Goal: Task Accomplishment & Management: Use online tool/utility

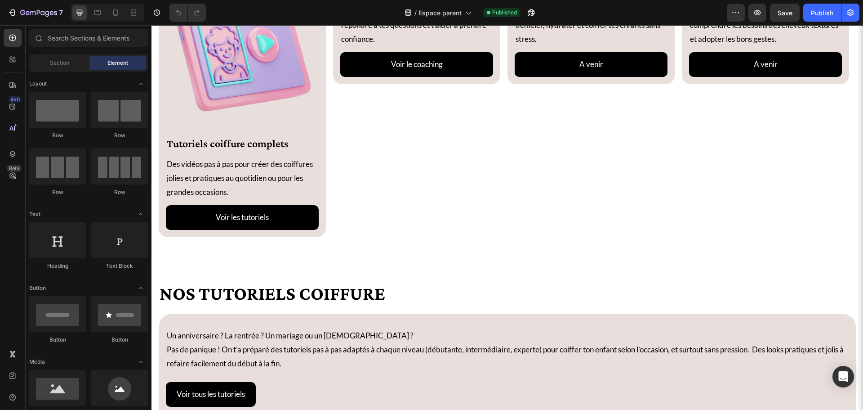
scroll to position [540, 0]
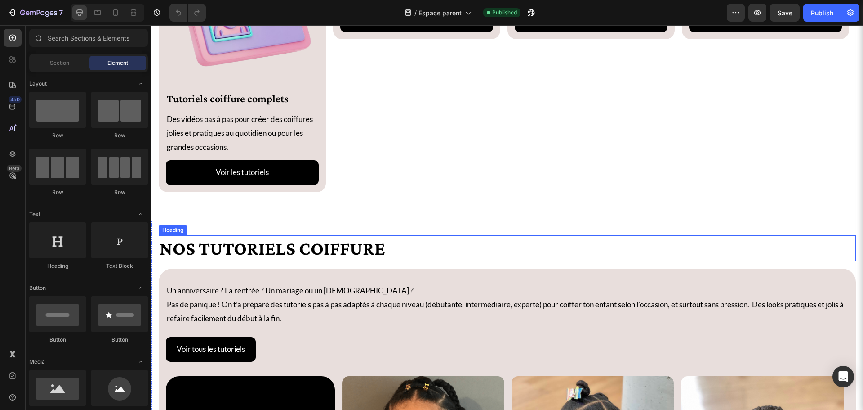
click at [380, 254] on h2 "Nos tutoriels coiffure" at bounding box center [507, 248] width 697 height 27
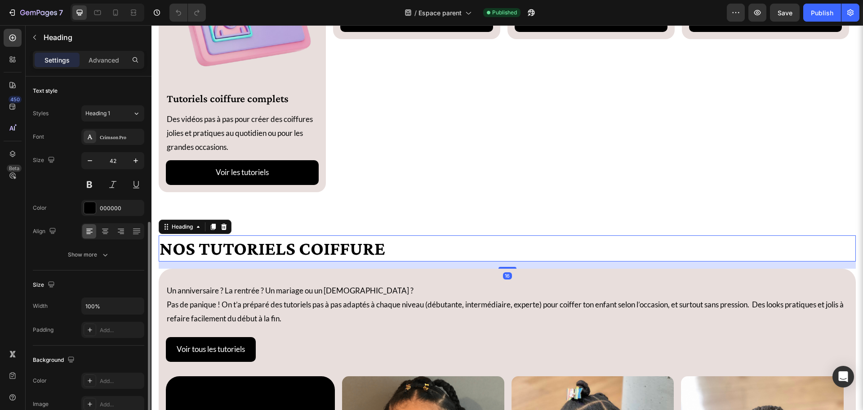
scroll to position [90, 0]
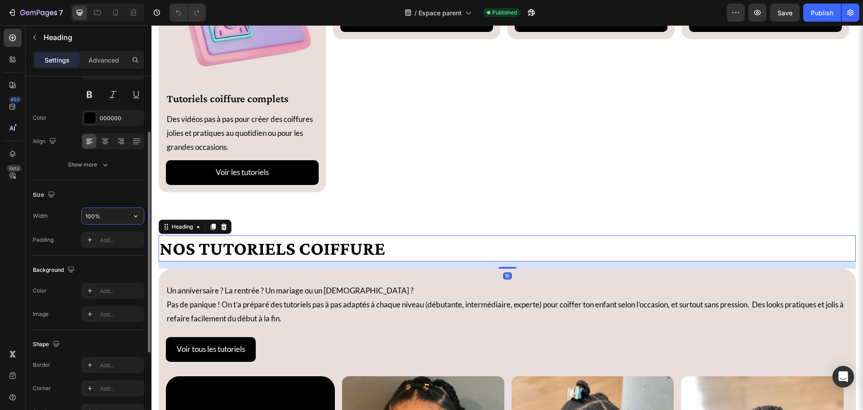
click at [115, 215] on input "100%" at bounding box center [113, 216] width 62 height 16
click at [139, 220] on button "button" at bounding box center [136, 216] width 16 height 16
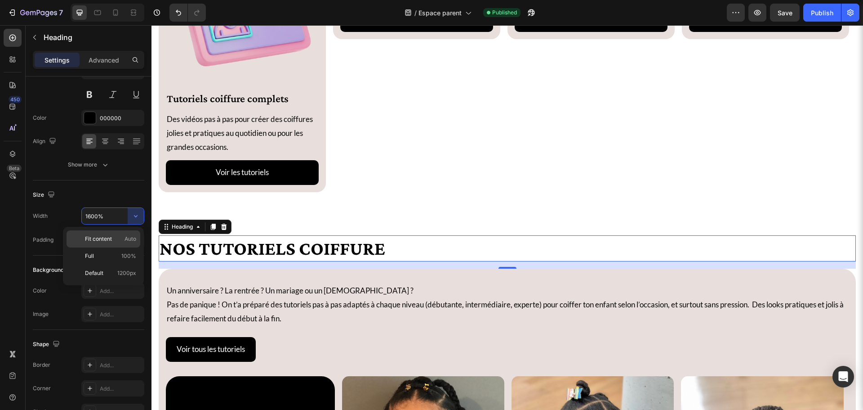
click at [128, 237] on span "Auto" at bounding box center [131, 239] width 12 height 8
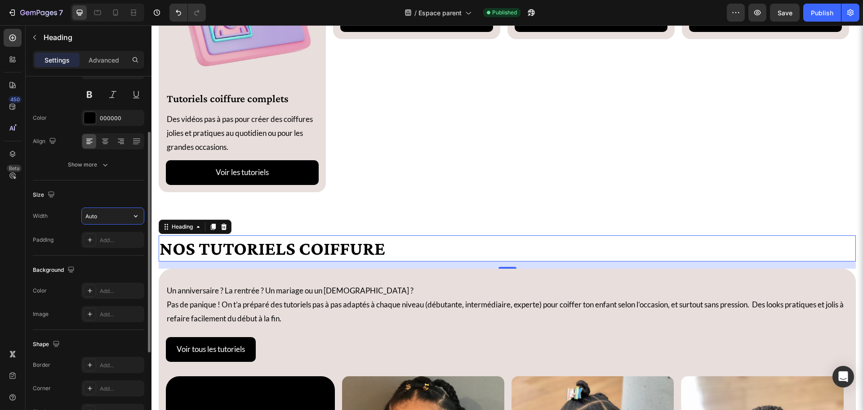
click at [107, 217] on input "Auto" at bounding box center [113, 216] width 62 height 16
type input "1600"
click at [49, 217] on div "Width 1600" at bounding box center [89, 215] width 112 height 17
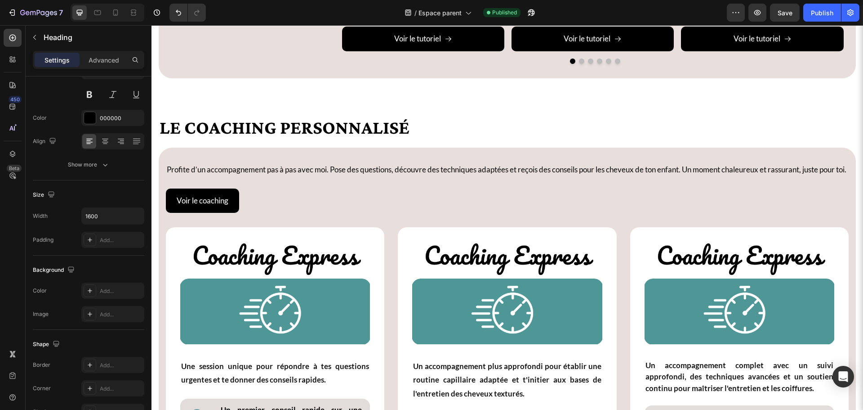
scroll to position [1169, 0]
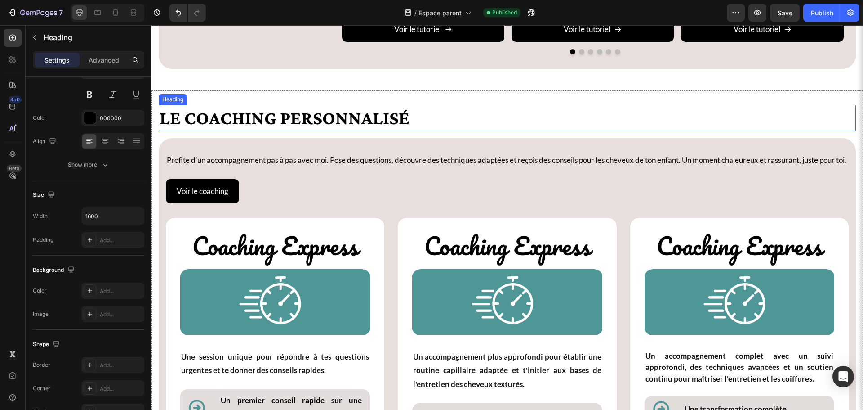
click at [310, 119] on h2 "LE coaching personnalisé" at bounding box center [507, 118] width 697 height 27
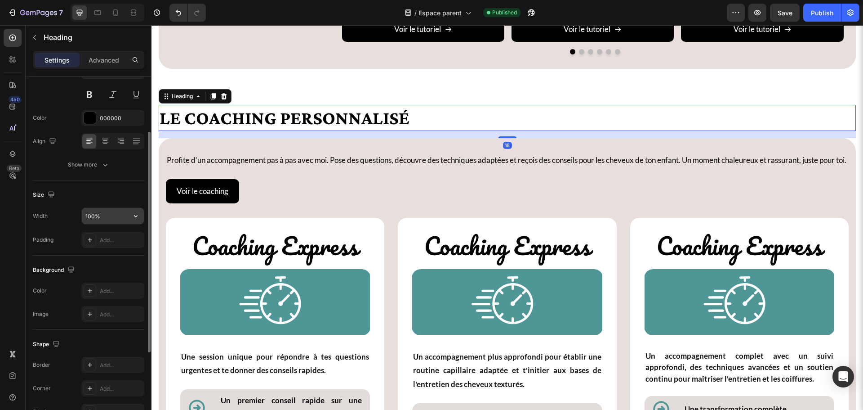
click at [107, 215] on input "100%" at bounding box center [113, 216] width 62 height 16
drag, startPoint x: 107, startPoint y: 215, endPoint x: 38, endPoint y: 215, distance: 69.7
click at [38, 215] on div "Width 100%" at bounding box center [89, 215] width 112 height 17
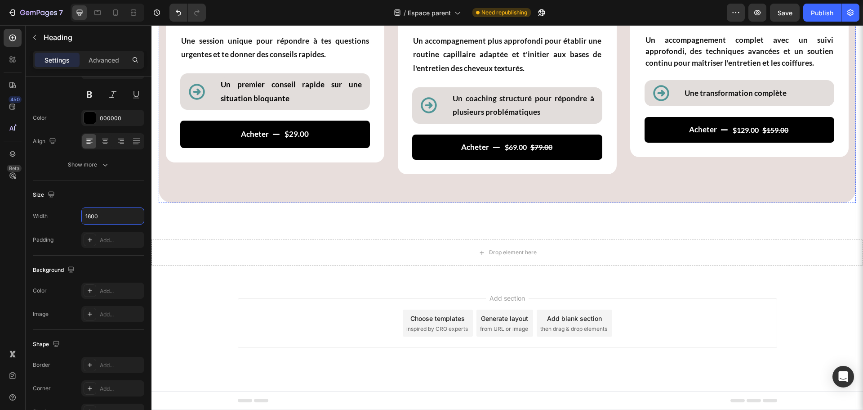
scroll to position [1498, 0]
type input "1600"
click at [820, 12] on div "Publish" at bounding box center [822, 12] width 22 height 9
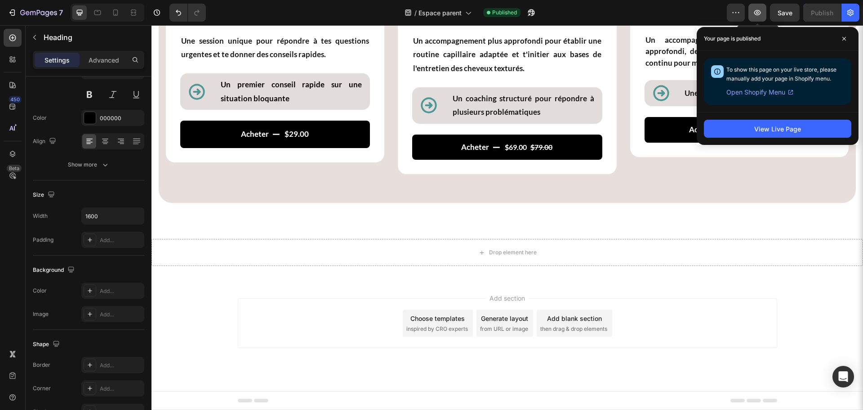
click at [756, 16] on icon "button" at bounding box center [757, 12] width 9 height 9
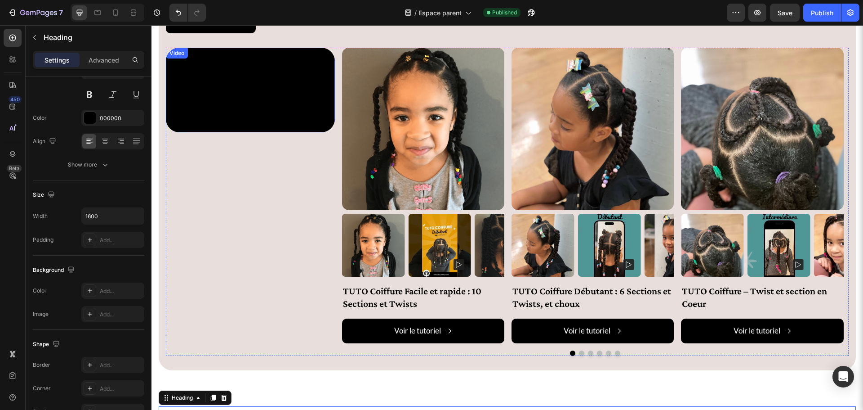
scroll to position [958, 0]
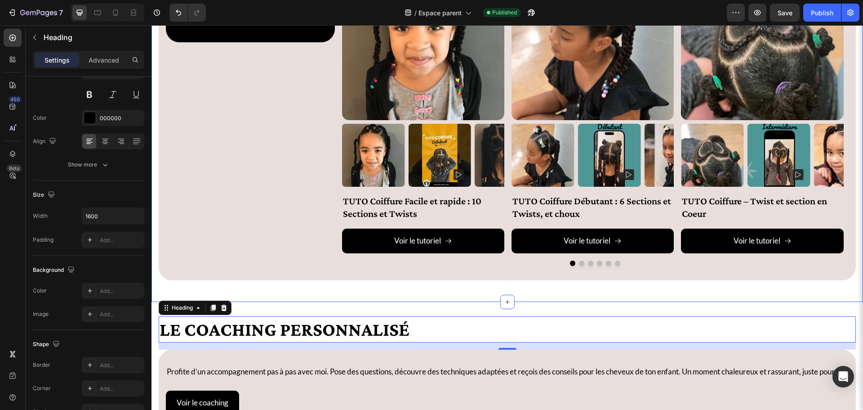
click at [434, 299] on div "Nos tutoriels coiffure Heading Un anniversaire ? La rentrée ? Un mariage ou un …" at bounding box center [508, 52] width 712 height 499
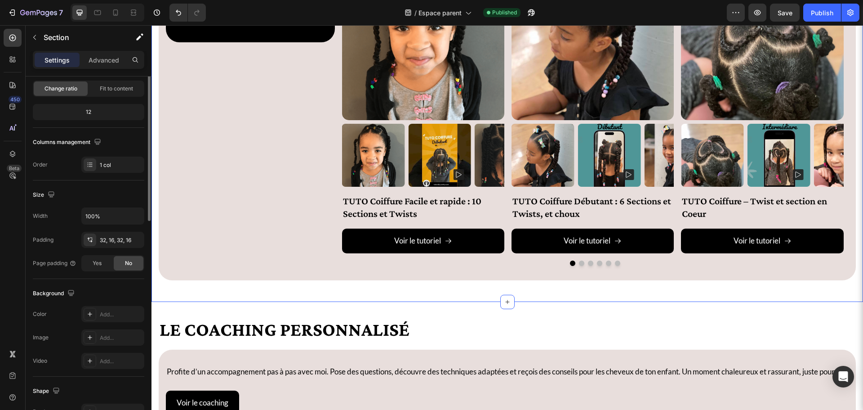
scroll to position [0, 0]
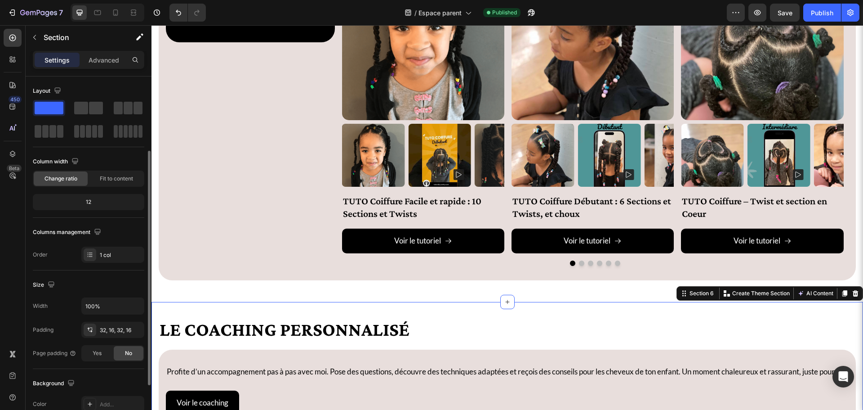
scroll to position [90, 0]
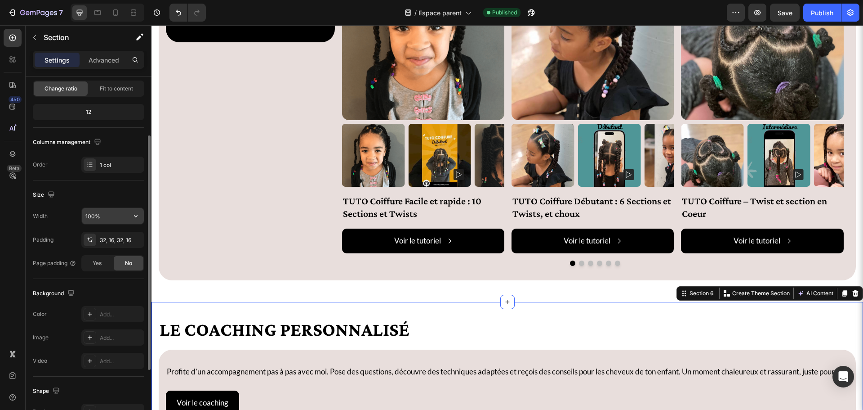
click at [110, 218] on input "100%" at bounding box center [113, 216] width 62 height 16
click at [110, 214] on input "100%" at bounding box center [113, 216] width 62 height 16
drag, startPoint x: 110, startPoint y: 214, endPoint x: 55, endPoint y: 214, distance: 54.4
click at [55, 214] on div "Width 100%" at bounding box center [89, 215] width 112 height 17
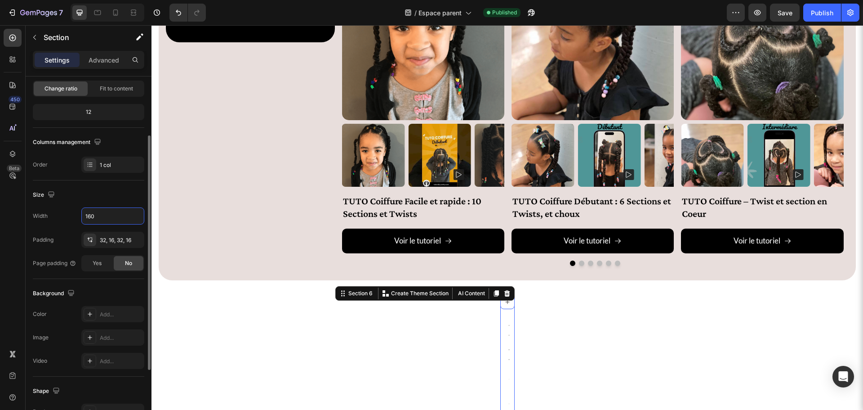
type input "1600"
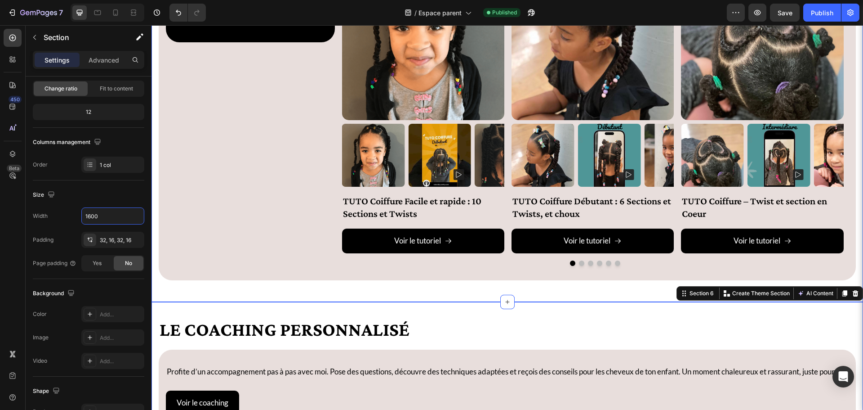
click at [262, 292] on div "Nos tutoriels coiffure Heading Un anniversaire ? La rentrée ? Un mariage ou un …" at bounding box center [508, 52] width 712 height 499
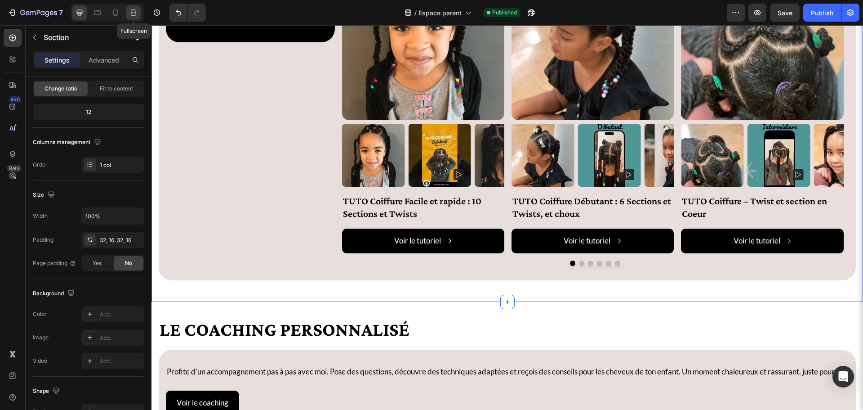
click at [131, 14] on icon at bounding box center [133, 15] width 5 height 2
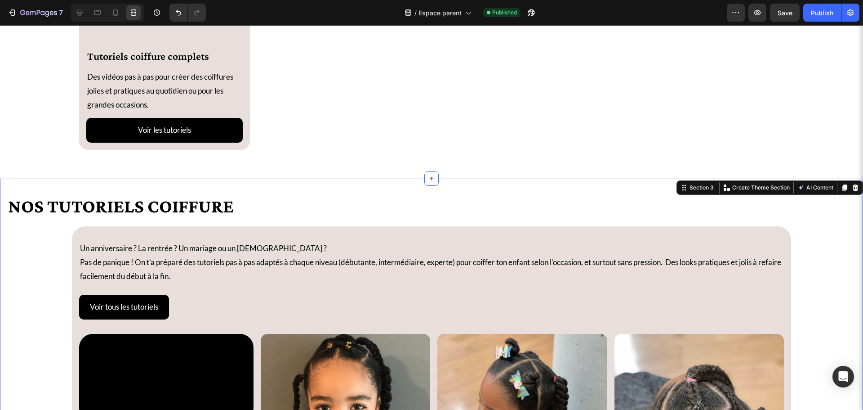
scroll to position [508, 0]
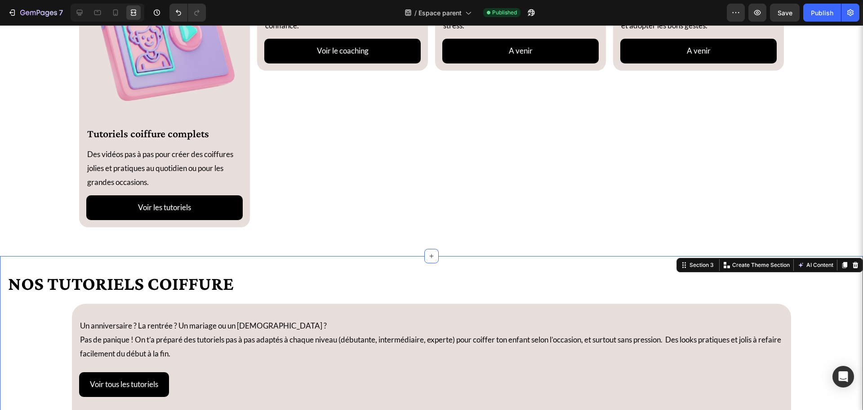
click at [83, 10] on icon at bounding box center [79, 12] width 9 height 9
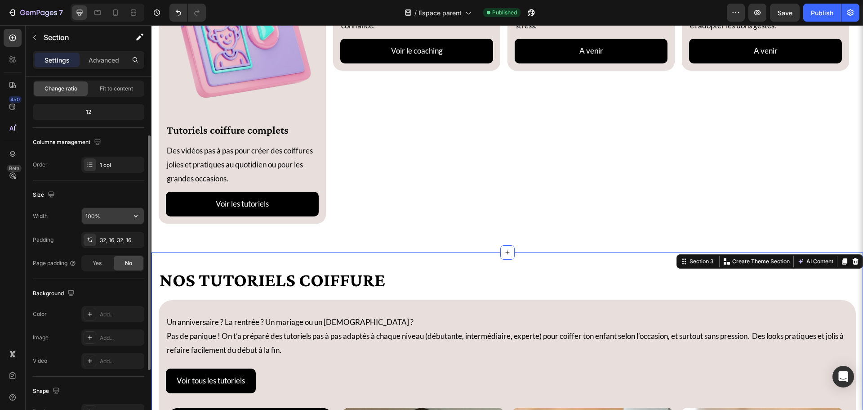
click at [111, 218] on input "100%" at bounding box center [113, 216] width 62 height 16
drag, startPoint x: 111, startPoint y: 218, endPoint x: 58, endPoint y: 219, distance: 52.6
click at [58, 219] on div "Width 100%" at bounding box center [89, 215] width 112 height 17
type input "1600"
click at [56, 226] on div "Width 1600 Padding 32, 16, 32, 16 Page padding Yes No" at bounding box center [89, 239] width 112 height 64
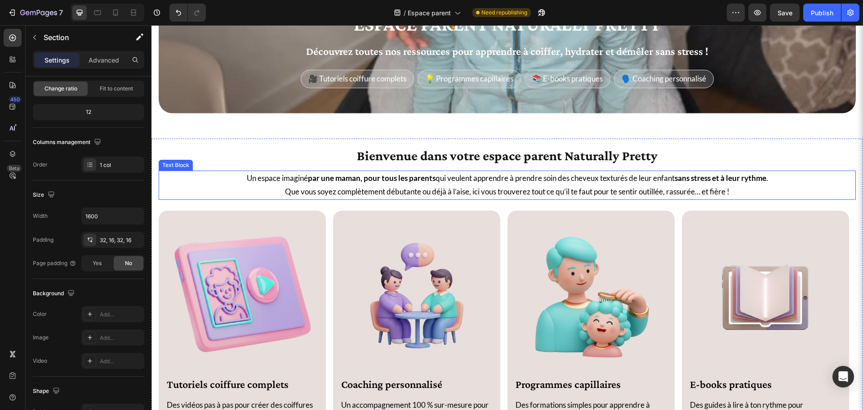
scroll to position [193, 0]
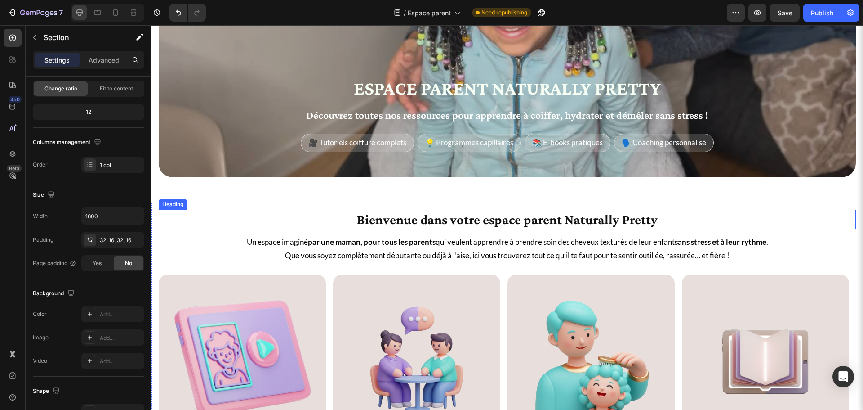
click at [578, 216] on strong "Bienvenue dans votre espace parent Naturally Pretty" at bounding box center [507, 219] width 301 height 15
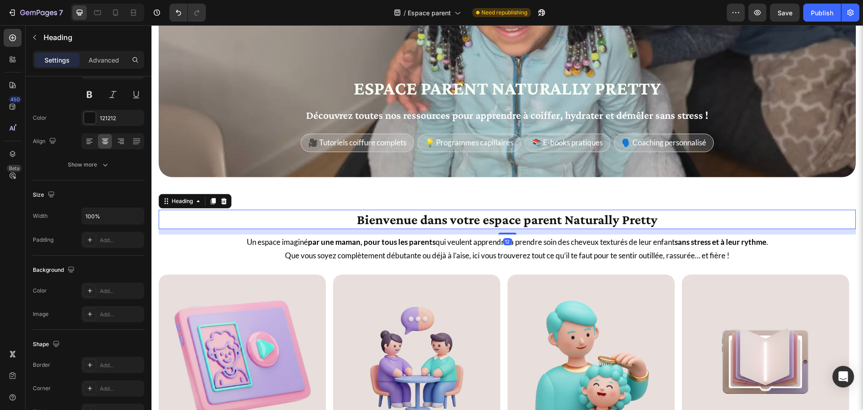
scroll to position [0, 0]
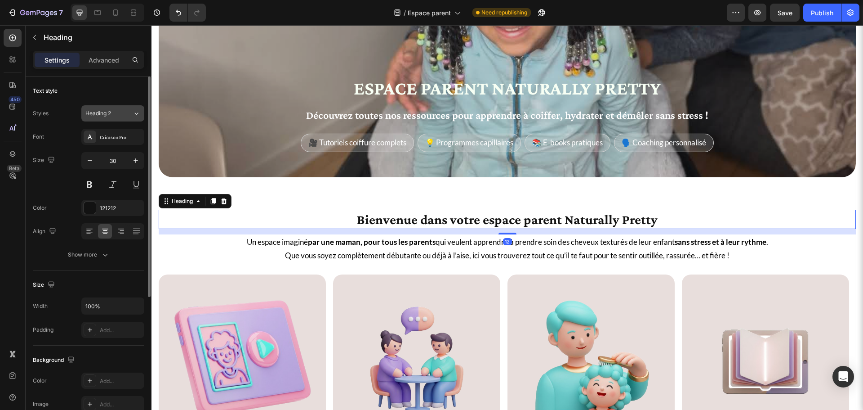
click at [111, 118] on button "Heading 2" at bounding box center [112, 113] width 63 height 16
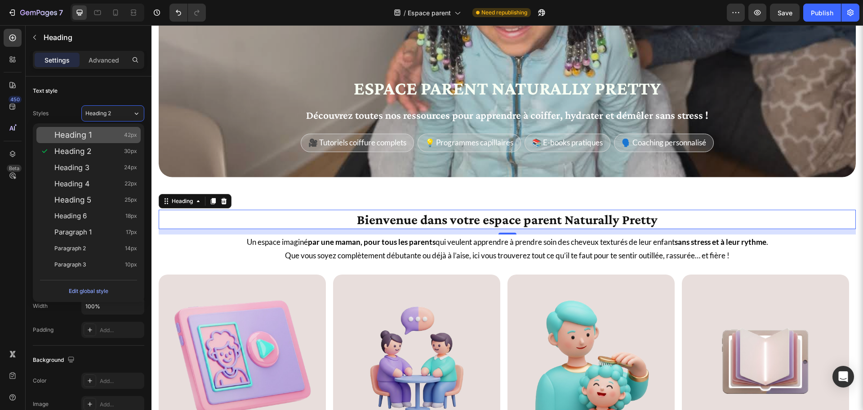
click at [105, 133] on div "Heading 1 42px" at bounding box center [95, 134] width 83 height 9
type input "42"
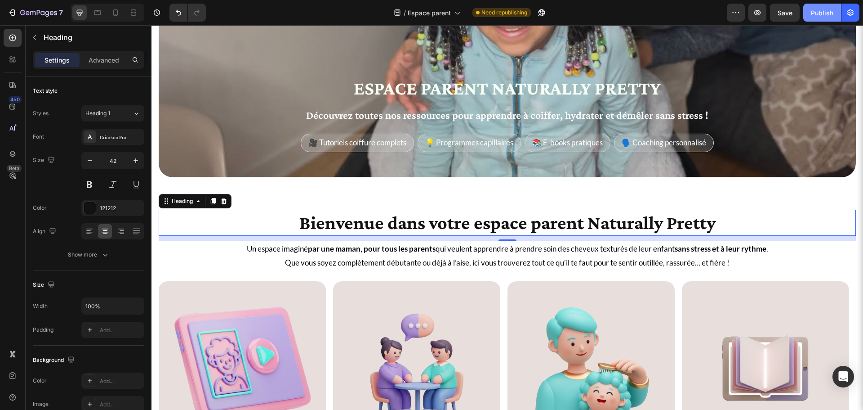
click at [823, 11] on div "Publish" at bounding box center [822, 12] width 22 height 9
